Goal: Task Accomplishment & Management: Use online tool/utility

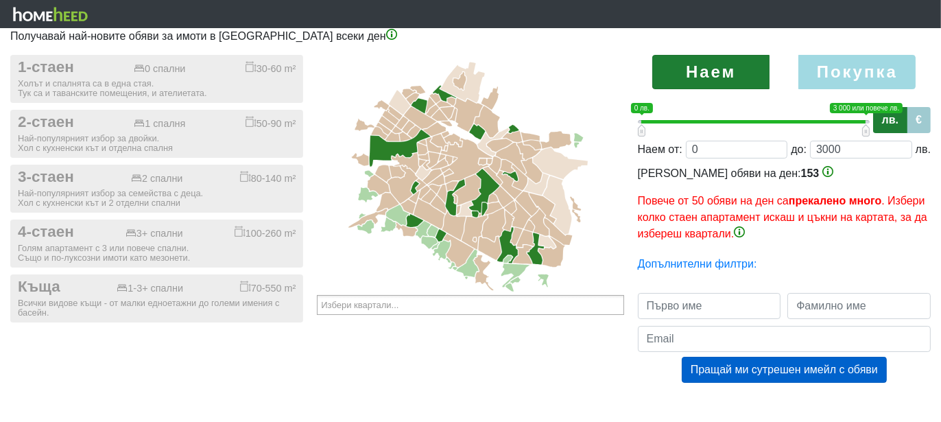
click at [587, 87] on icon at bounding box center [469, 175] width 313 height 240
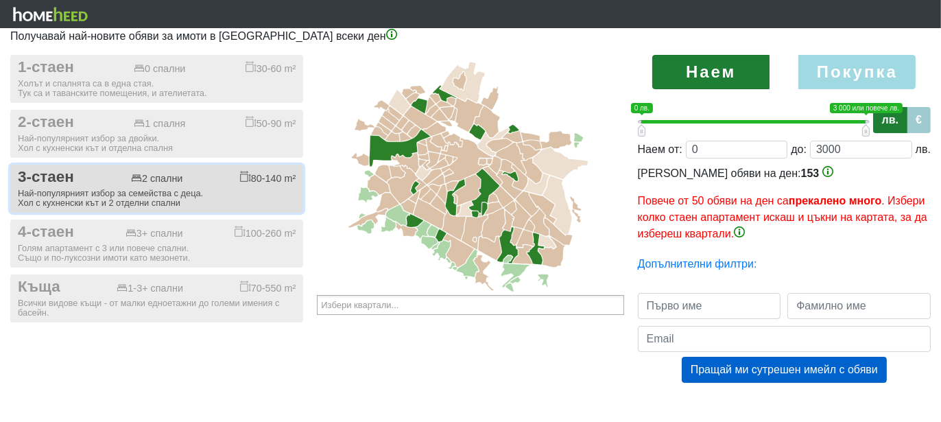
click at [207, 186] on button "3-стаен 2 спални 80-140 m² Най-популярният избор за семейства с деца. Хол с кух…" at bounding box center [156, 189] width 293 height 48
checkbox input "true"
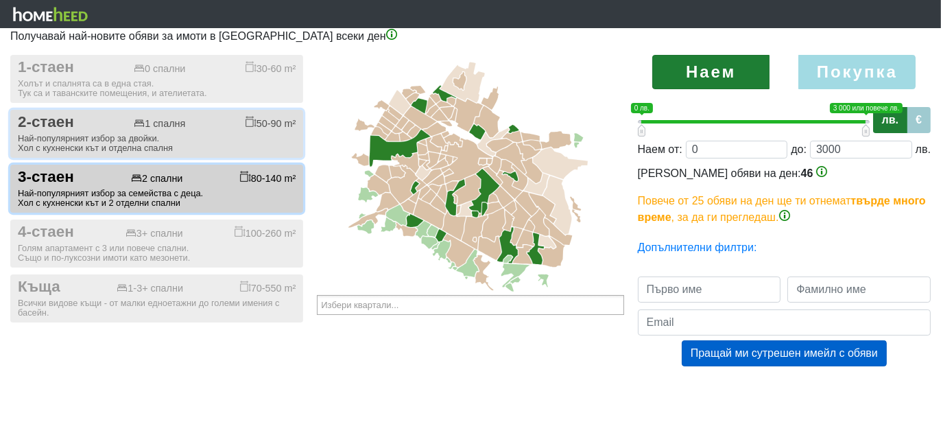
click at [193, 143] on div "Най-популярният избор за двойки. Хол с кухненски кът и отделна спалня" at bounding box center [157, 143] width 278 height 19
checkbox input "true"
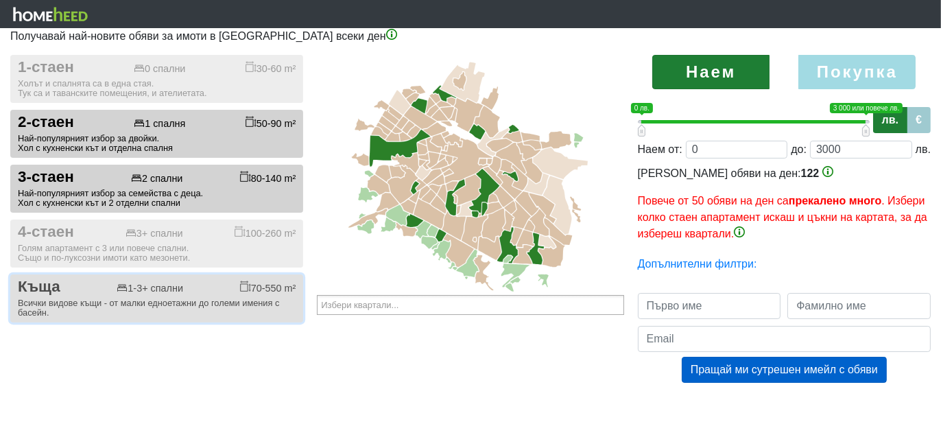
click at [112, 308] on div "Всички видове къщи - от малки едноетажни до големи имения с басейн." at bounding box center [157, 307] width 278 height 19
checkbox input "true"
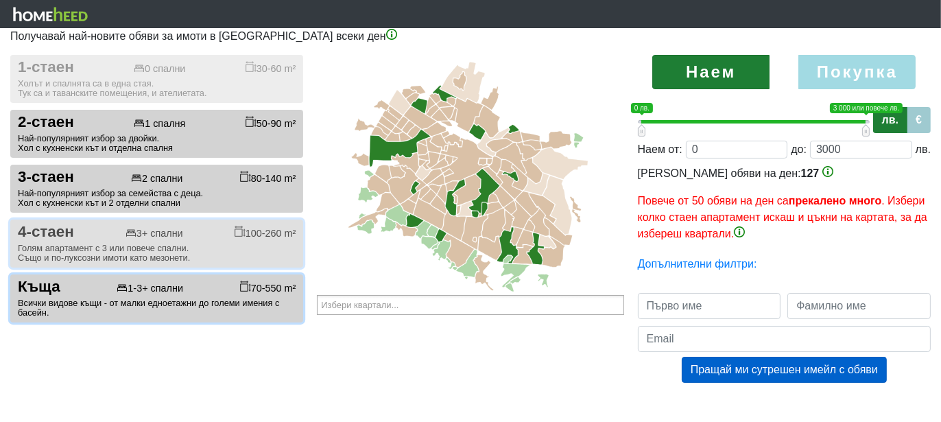
click at [164, 235] on div "3+ спални" at bounding box center [154, 234] width 58 height 12
checkbox input "true"
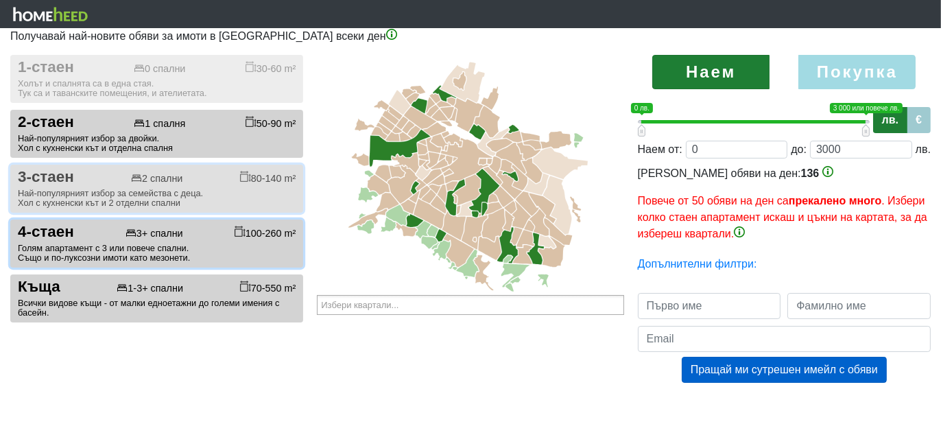
click at [152, 202] on div "Най-популярният избор за семейства с деца. Хол с кухненски кът и 2 отделни спал…" at bounding box center [157, 198] width 278 height 19
checkbox input "false"
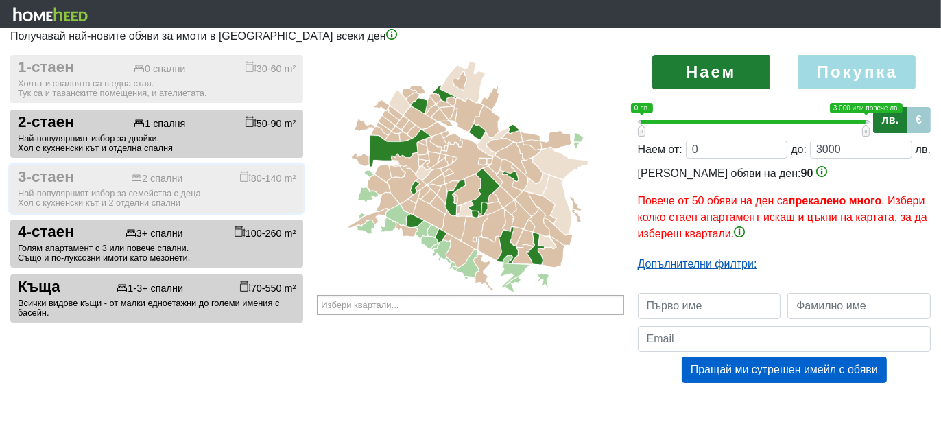
click at [704, 265] on link "Допълнителни филтри:" at bounding box center [697, 264] width 119 height 12
